Goal: Complete application form: Complete application form

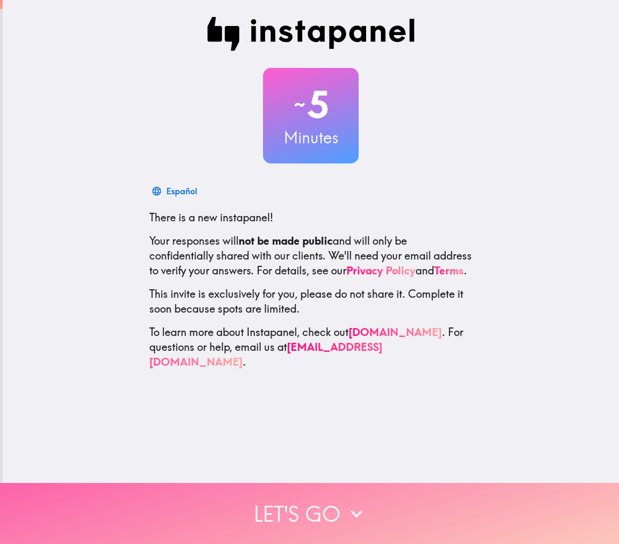
click at [303, 513] on button "Let's go" at bounding box center [309, 513] width 619 height 61
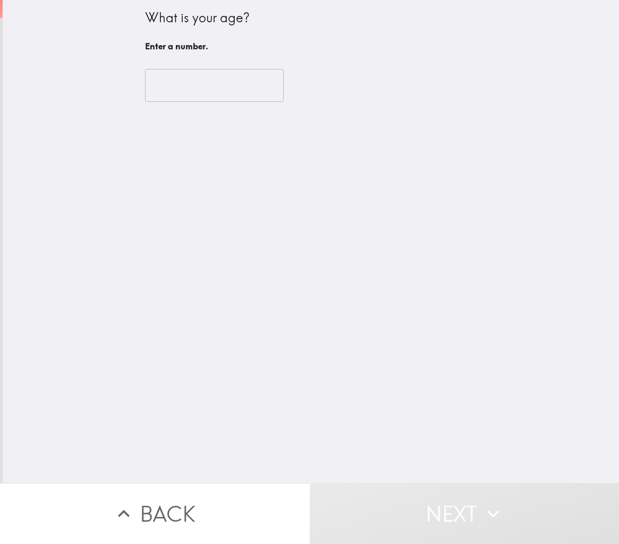
click at [202, 83] on input "number" at bounding box center [214, 85] width 139 height 33
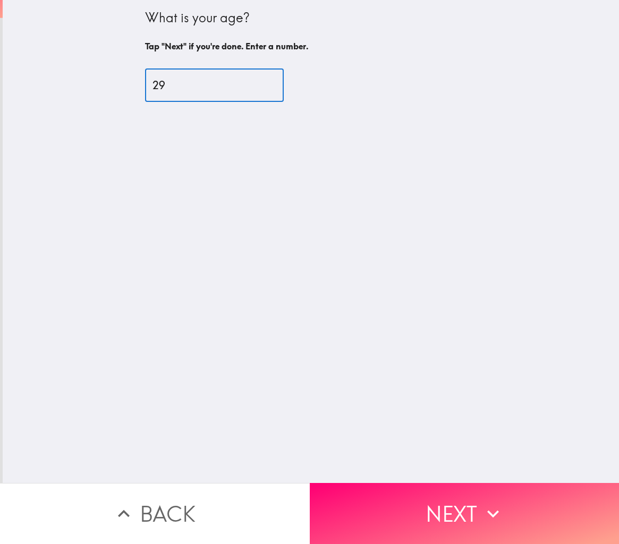
type input "29"
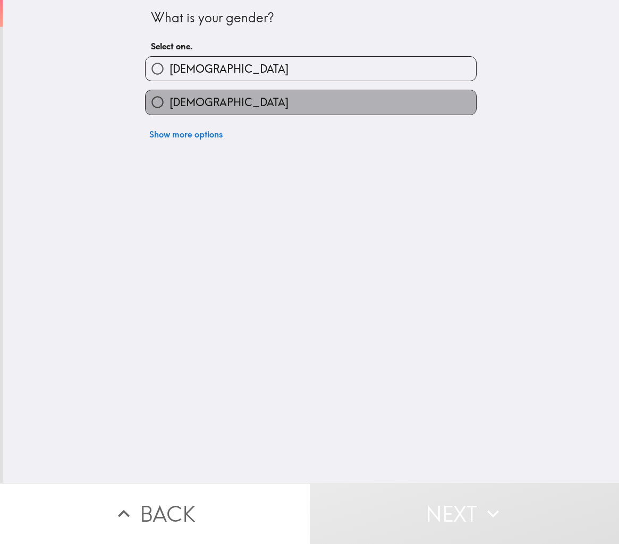
click at [201, 94] on label "[DEMOGRAPHIC_DATA]" at bounding box center [311, 102] width 330 height 24
click at [169, 94] on input "[DEMOGRAPHIC_DATA]" at bounding box center [158, 102] width 24 height 24
radio input "true"
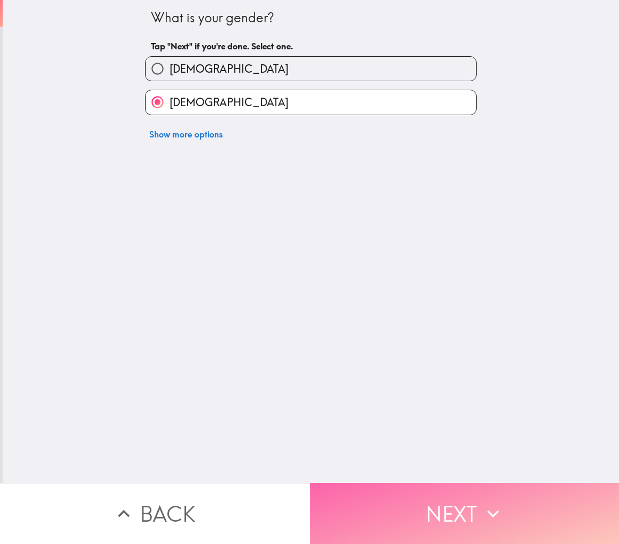
click at [412, 488] on button "Next" at bounding box center [465, 513] width 310 height 61
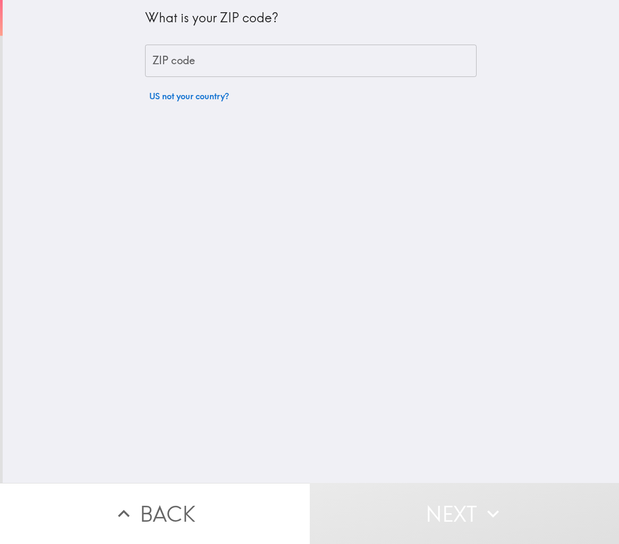
click at [247, 43] on div "What is your ZIP code? ZIP code ZIP code US not your country?" at bounding box center [310, 53] width 331 height 107
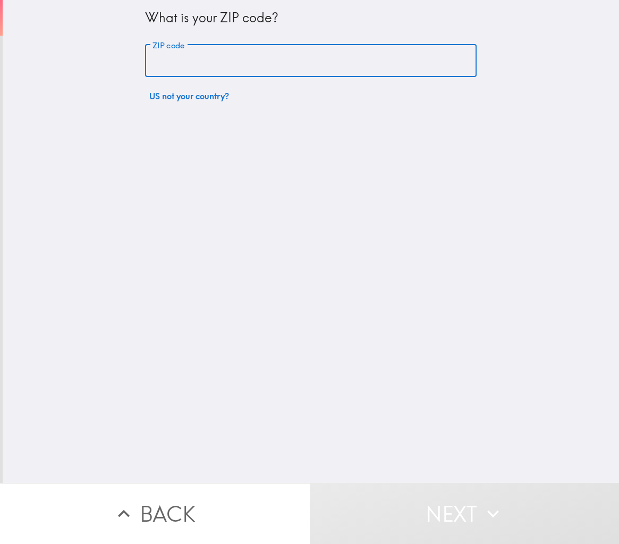
click at [245, 58] on input "ZIP code" at bounding box center [310, 61] width 331 height 33
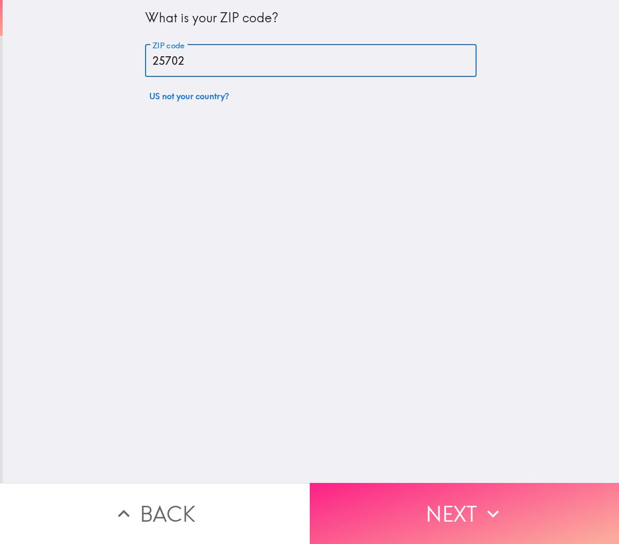
type input "25702"
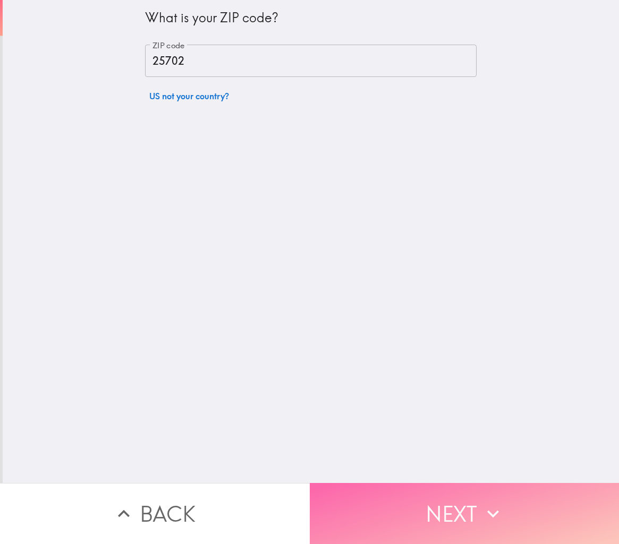
click at [397, 488] on button "Next" at bounding box center [465, 513] width 310 height 61
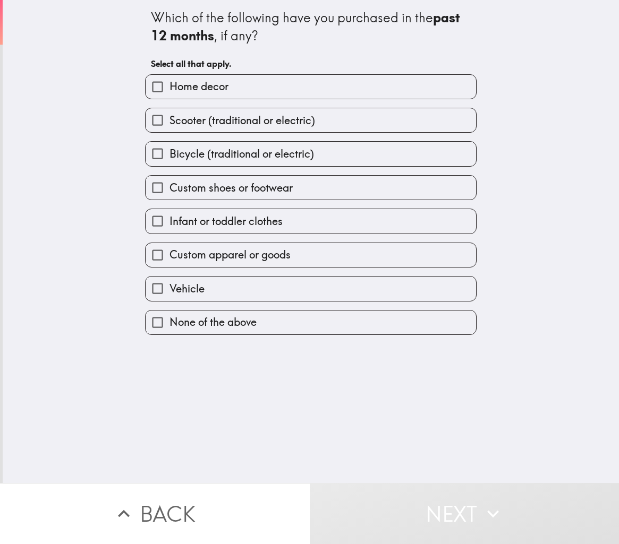
click at [201, 281] on label "Vehicle" at bounding box center [311, 289] width 330 height 24
click at [169, 281] on input "Vehicle" at bounding box center [158, 289] width 24 height 24
checkbox input "true"
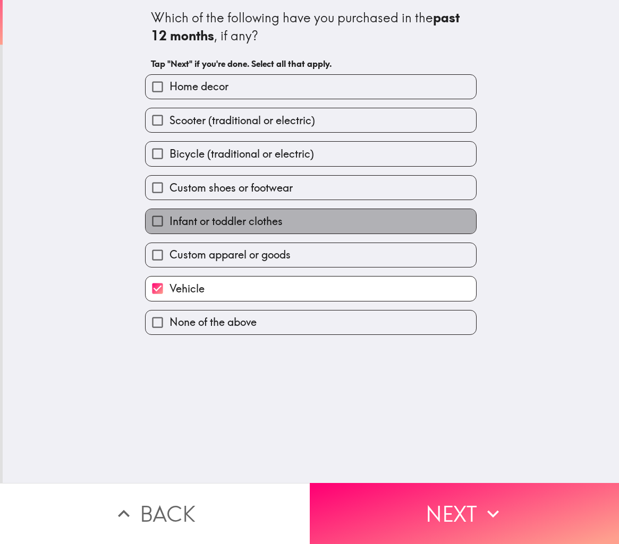
click at [243, 228] on span "Infant or toddler clothes" at bounding box center [225, 221] width 113 height 15
click at [169, 228] on input "Infant or toddler clothes" at bounding box center [158, 221] width 24 height 24
checkbox input "true"
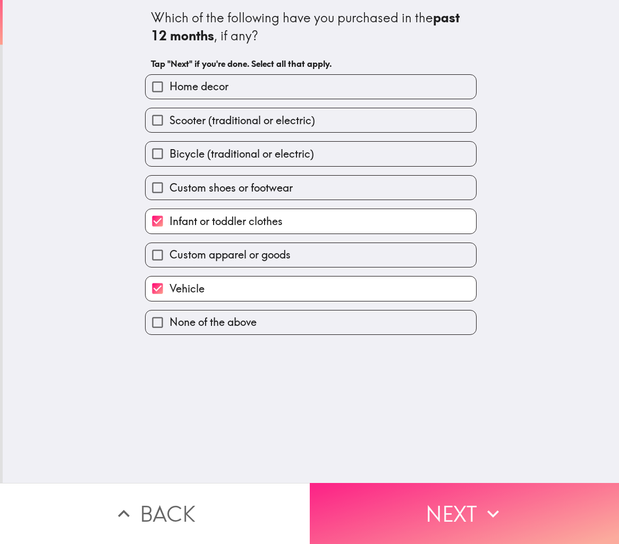
click at [380, 498] on button "Next" at bounding box center [465, 513] width 310 height 61
